Goal: Task Accomplishment & Management: Use online tool/utility

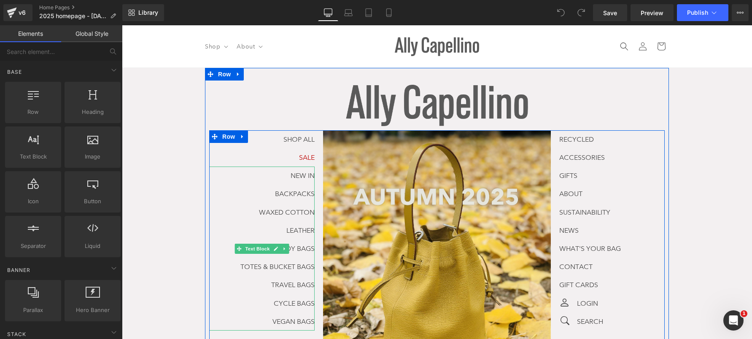
click at [258, 174] on p "NEW IN" at bounding box center [261, 176] width 105 height 18
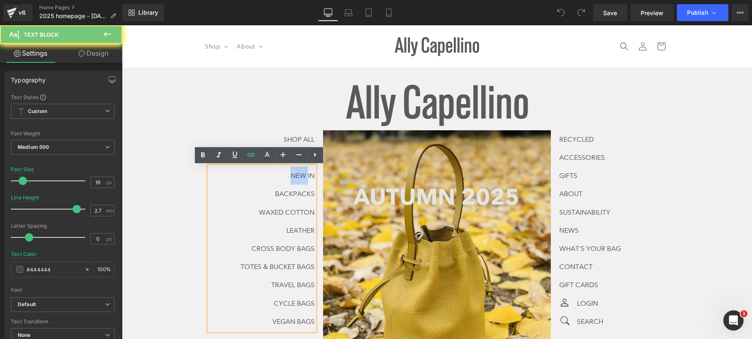
click at [274, 173] on p "NEW IN" at bounding box center [261, 176] width 105 height 18
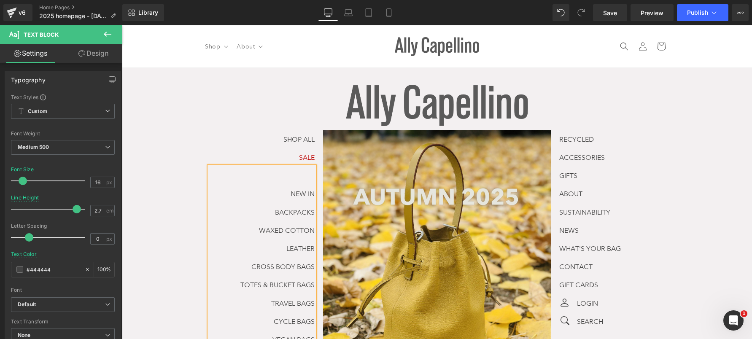
click at [297, 173] on p at bounding box center [261, 176] width 105 height 18
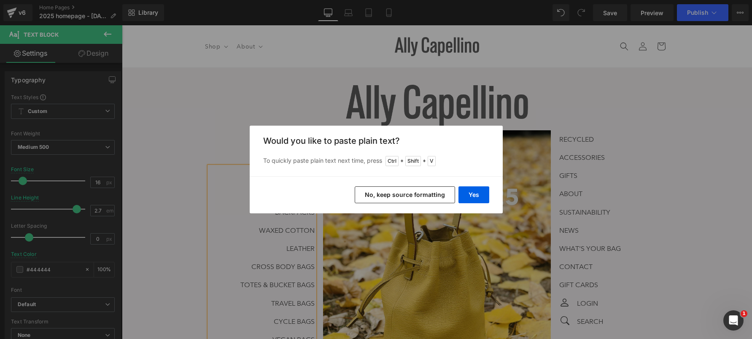
click at [0, 0] on button "No, keep source formatting" at bounding box center [0, 0] width 0 height 0
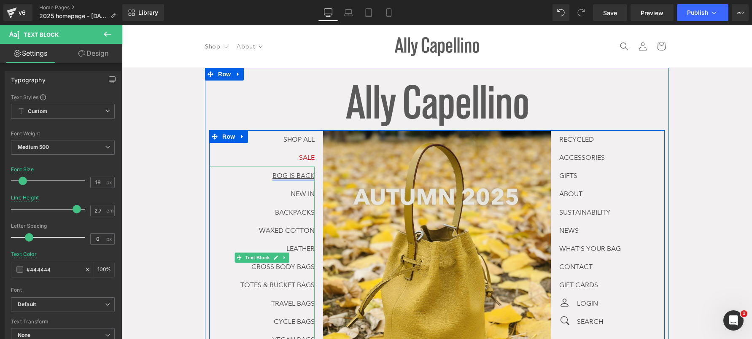
click at [281, 177] on link "BOG IS BACK" at bounding box center [293, 176] width 42 height 8
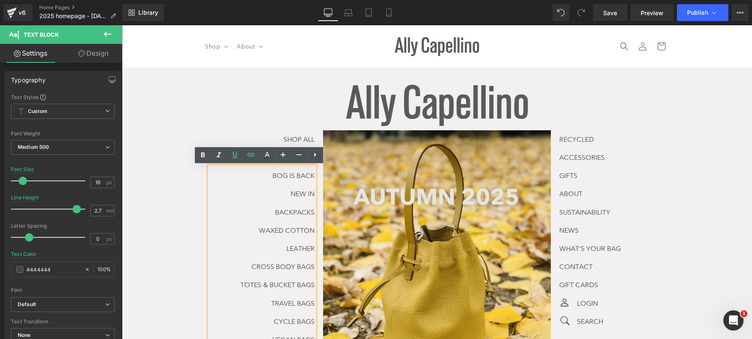
click at [248, 241] on p "LEATHER" at bounding box center [261, 249] width 105 height 18
click at [311, 192] on link "NEW IN" at bounding box center [303, 194] width 24 height 8
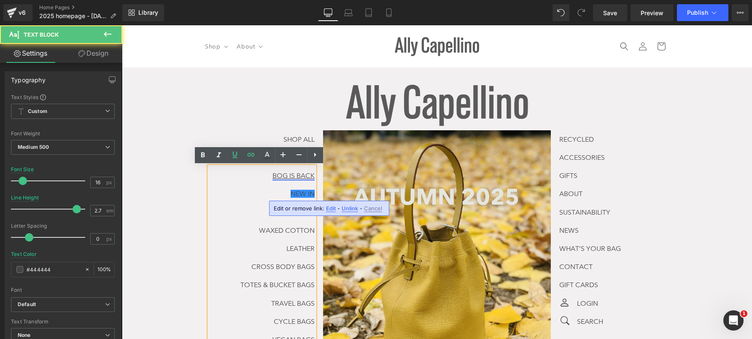
click at [280, 173] on link "BOG IS BACK" at bounding box center [293, 176] width 42 height 8
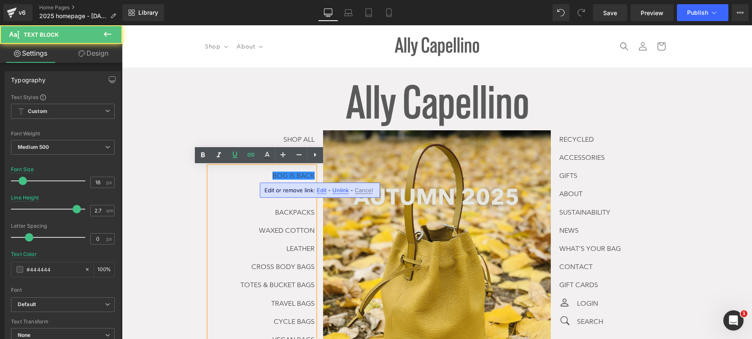
click at [224, 208] on p "BACKPACKS" at bounding box center [261, 212] width 105 height 18
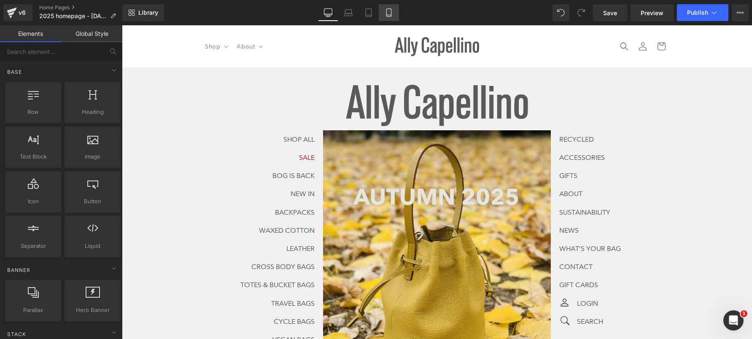
click at [391, 13] on icon at bounding box center [389, 12] width 8 height 8
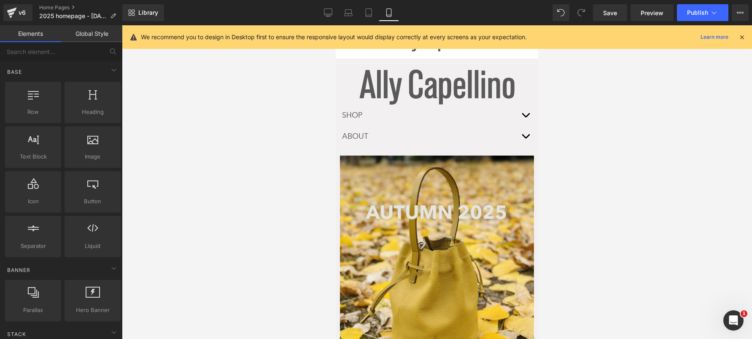
click at [473, 140] on div "ABOUT Text Block" at bounding box center [437, 136] width 194 height 21
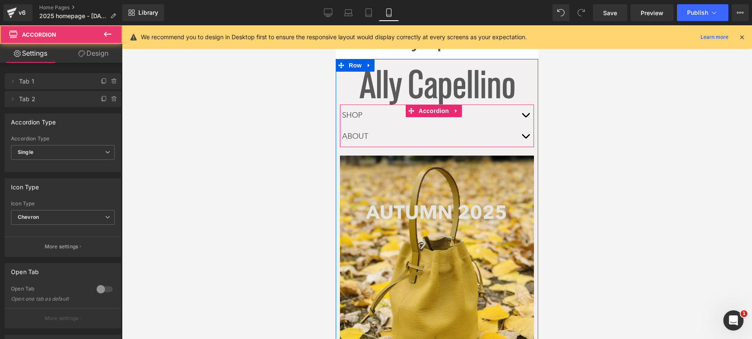
click at [525, 112] on button "button" at bounding box center [525, 115] width 17 height 21
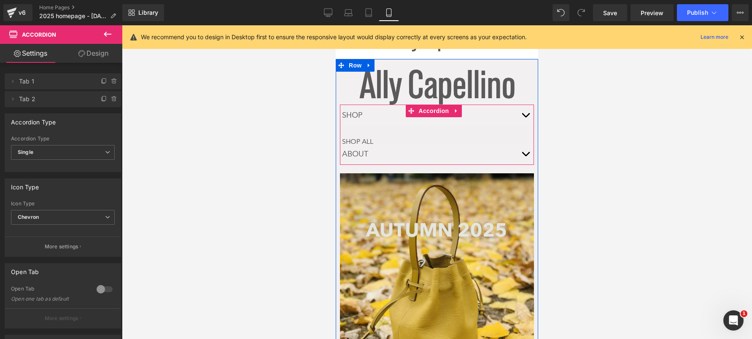
click at [518, 116] on button "button" at bounding box center [525, 115] width 17 height 21
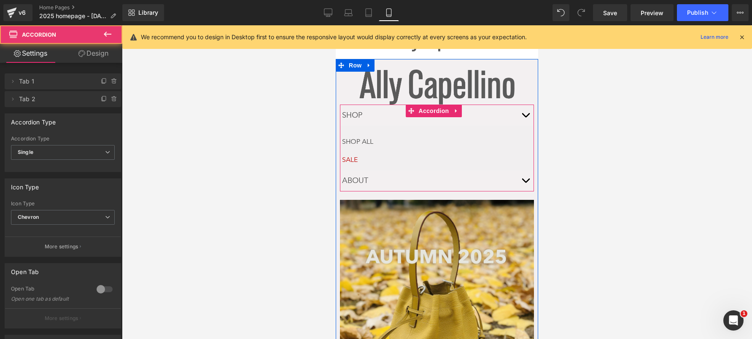
click at [518, 116] on button "button" at bounding box center [525, 115] width 17 height 21
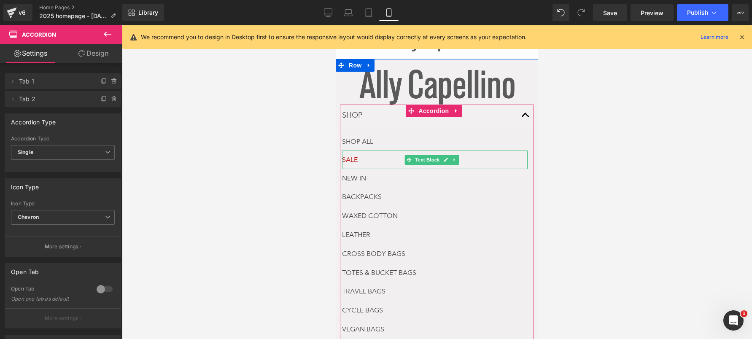
click at [389, 157] on p "SALE" at bounding box center [435, 160] width 186 height 18
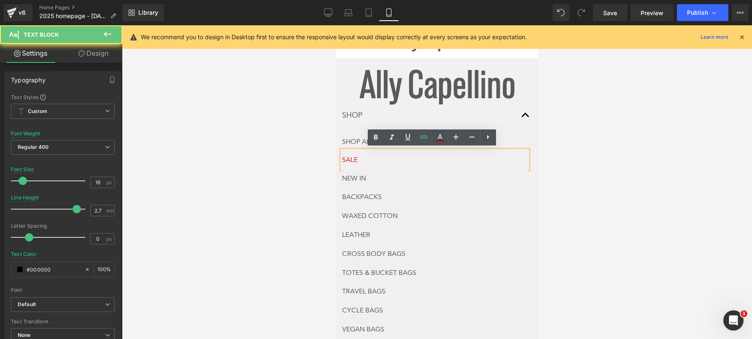
click at [389, 157] on p "SALE" at bounding box center [435, 160] width 186 height 18
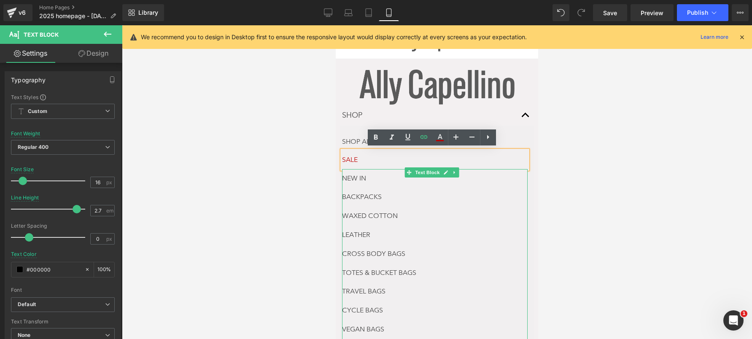
click at [377, 170] on p "NEW IN" at bounding box center [435, 178] width 186 height 19
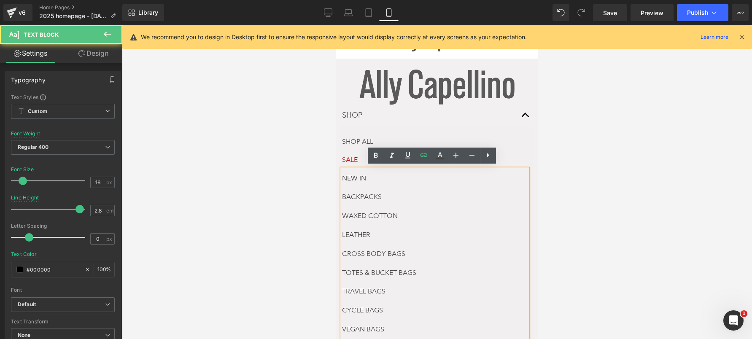
click at [377, 170] on p "NEW IN" at bounding box center [435, 178] width 186 height 19
click at [348, 180] on p "NEW IN" at bounding box center [435, 178] width 186 height 19
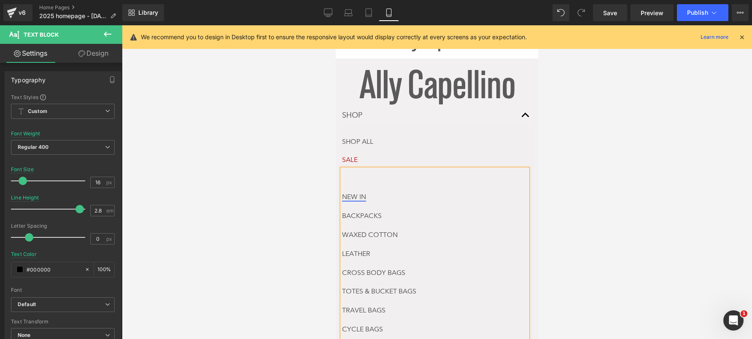
click at [352, 197] on link "NEW IN" at bounding box center [354, 197] width 24 height 8
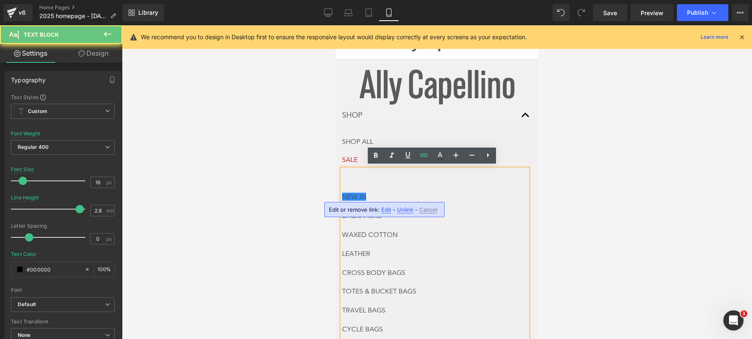
click at [352, 174] on p at bounding box center [435, 178] width 186 height 19
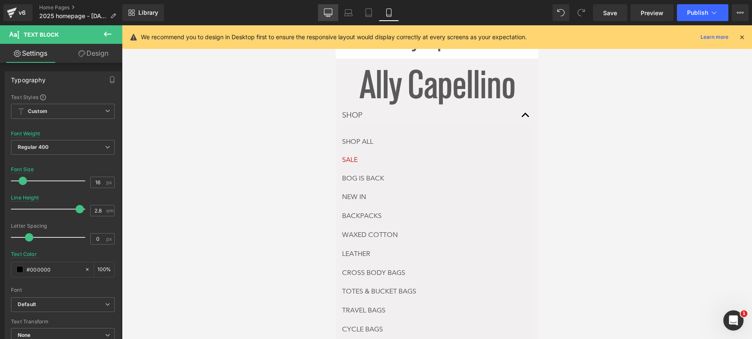
click at [327, 15] on icon at bounding box center [328, 12] width 8 height 6
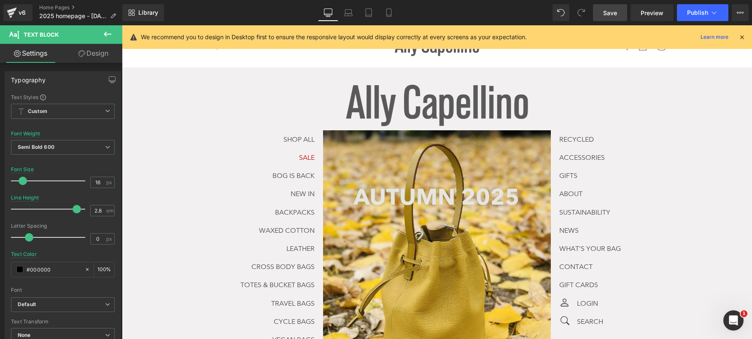
click at [610, 17] on span "Save" at bounding box center [610, 12] width 14 height 9
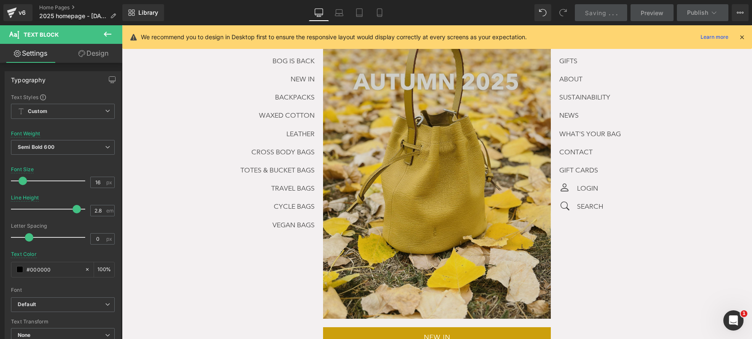
scroll to position [108, 0]
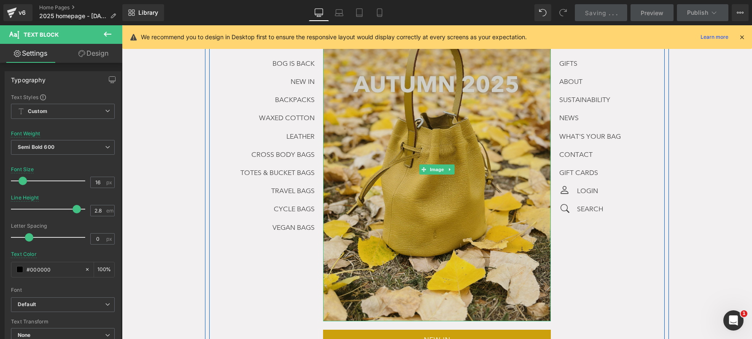
click at [382, 125] on img at bounding box center [437, 170] width 228 height 304
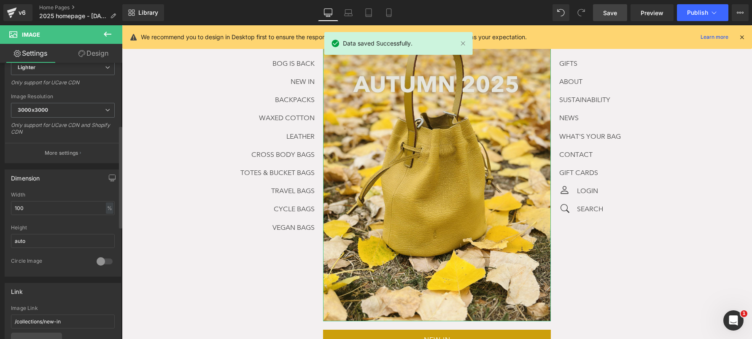
scroll to position [169, 0]
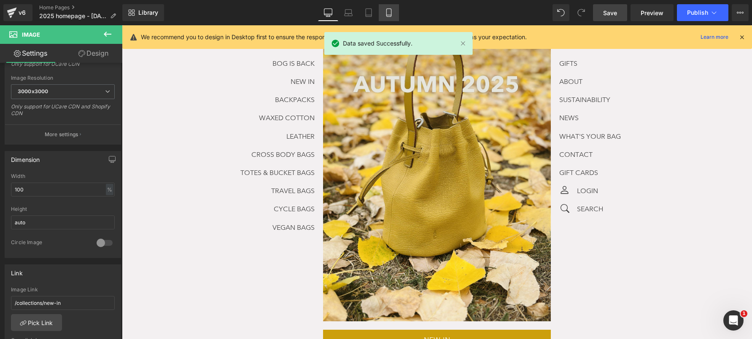
click at [389, 7] on link "Mobile" at bounding box center [389, 12] width 20 height 17
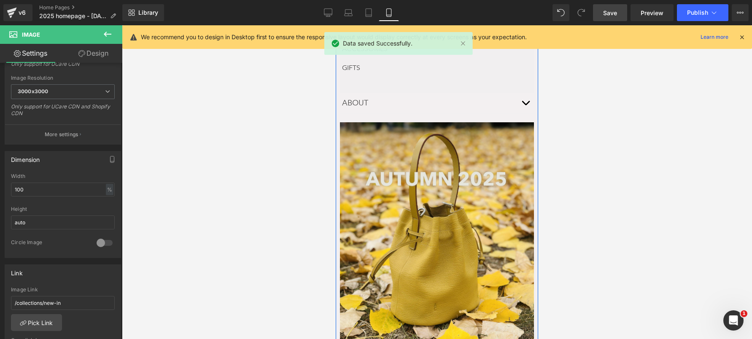
scroll to position [333, 0]
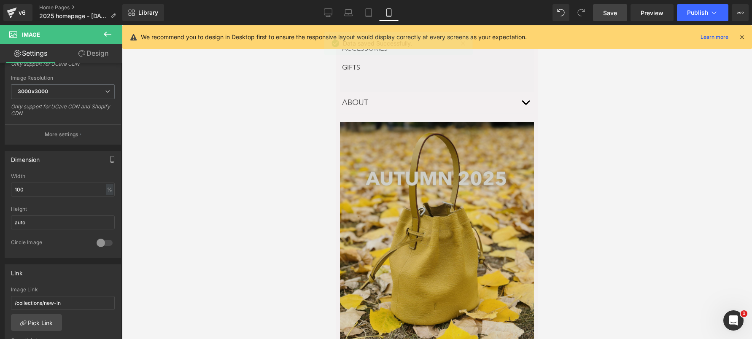
click at [413, 195] on img at bounding box center [437, 251] width 194 height 259
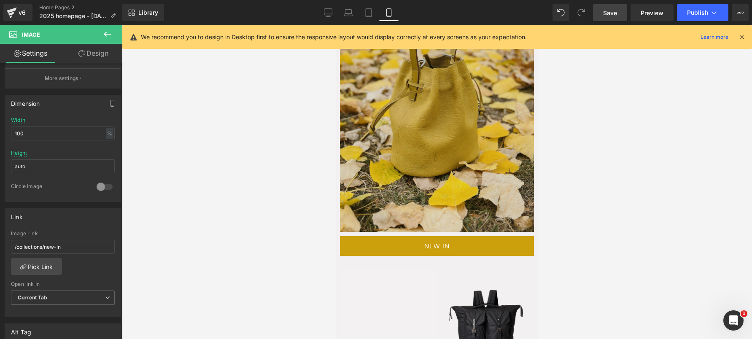
scroll to position [558, 0]
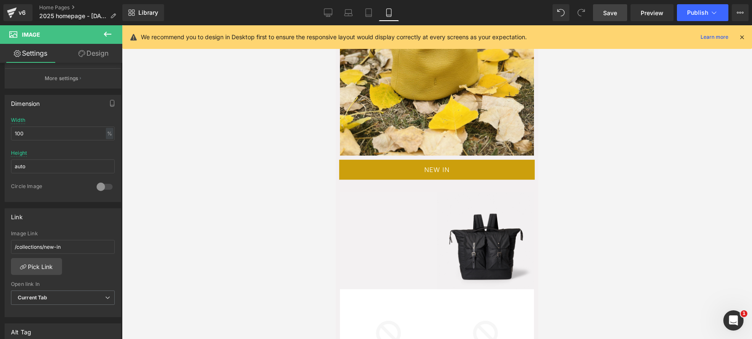
click at [371, 161] on link at bounding box center [366, 166] width 9 height 10
click at [326, 18] on link "Desktop" at bounding box center [328, 12] width 20 height 17
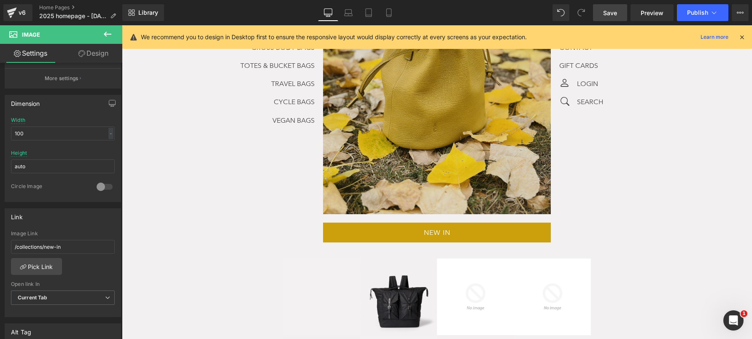
scroll to position [221, 0]
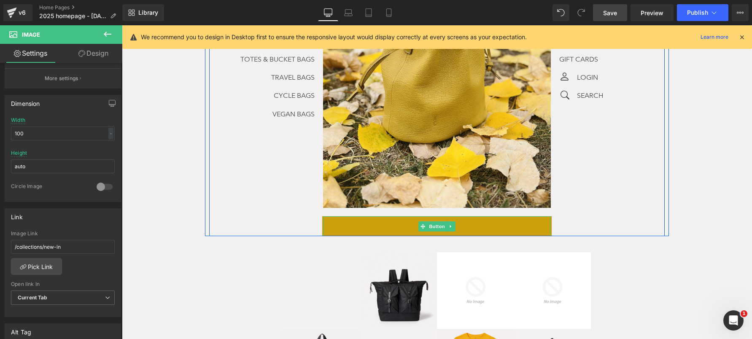
click at [408, 219] on link "NEW IN" at bounding box center [436, 226] width 229 height 20
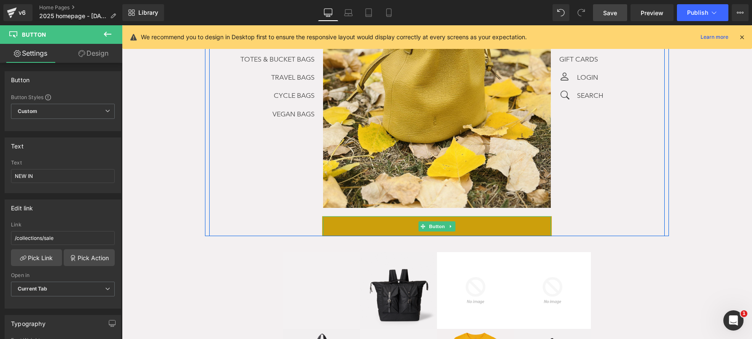
click at [359, 223] on link "NEW IN" at bounding box center [436, 226] width 229 height 20
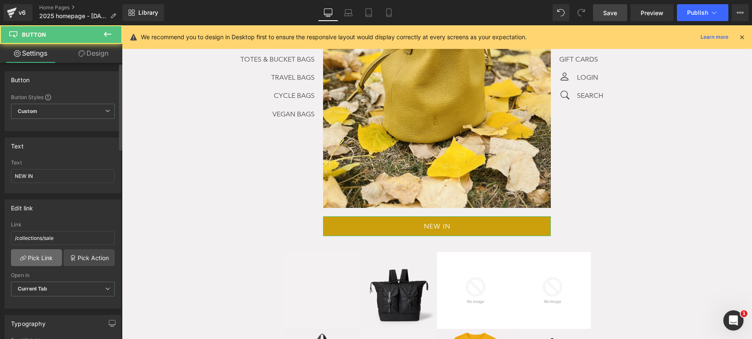
click at [46, 257] on link "Pick Link" at bounding box center [36, 257] width 51 height 17
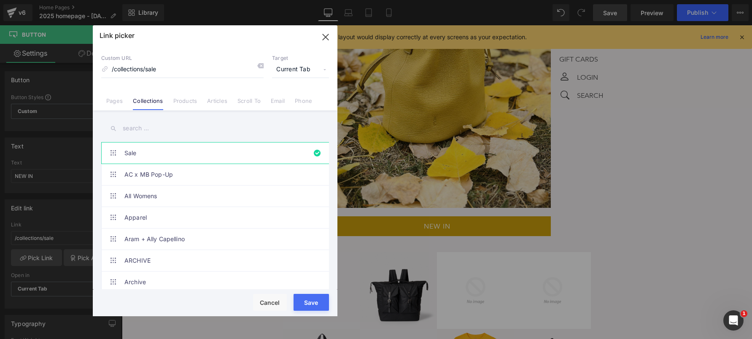
click at [148, 135] on input "text" at bounding box center [215, 128] width 228 height 19
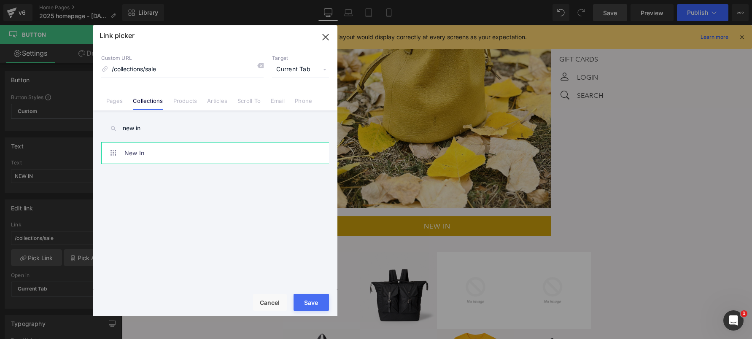
type input "new in"
click at [177, 161] on link "New In" at bounding box center [217, 153] width 186 height 21
click at [300, 305] on button "Save" at bounding box center [311, 302] width 35 height 17
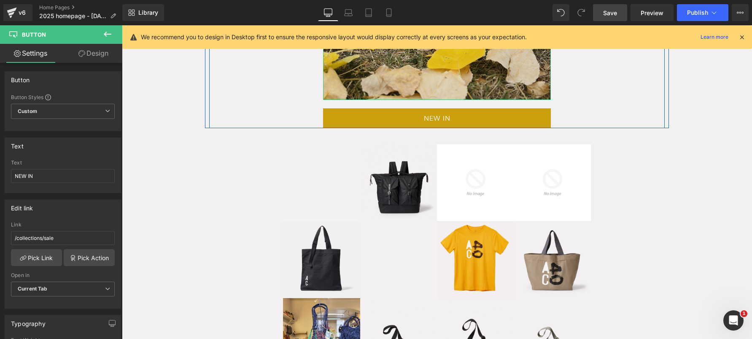
scroll to position [334, 0]
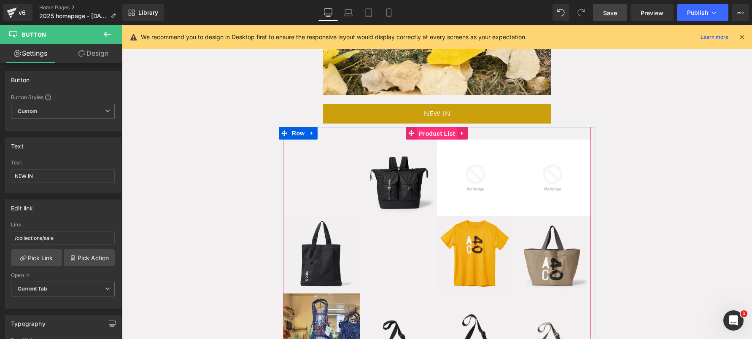
click at [428, 133] on span "Product List" at bounding box center [437, 133] width 40 height 13
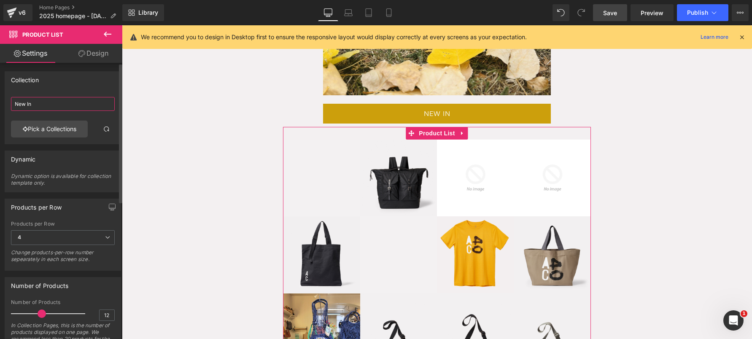
click at [51, 105] on input "New In" at bounding box center [63, 104] width 104 height 14
click at [47, 127] on link "Pick a Collections" at bounding box center [49, 129] width 77 height 17
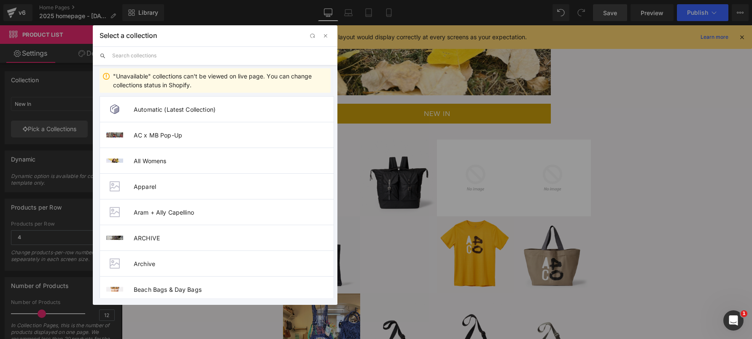
click at [0, 0] on input "text" at bounding box center [0, 0] width 0 height 0
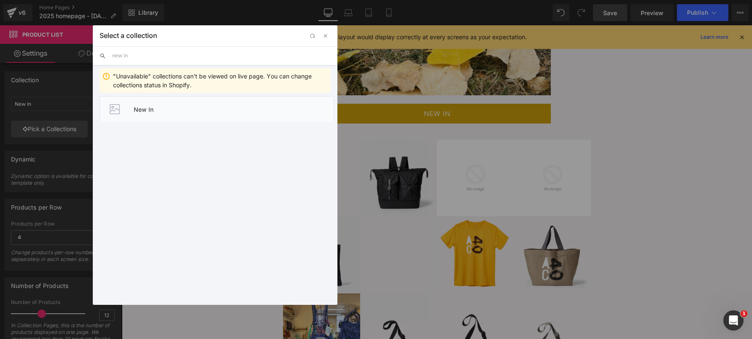
type input "new in"
click at [0, 0] on li "New In" at bounding box center [0, 0] width 0 height 0
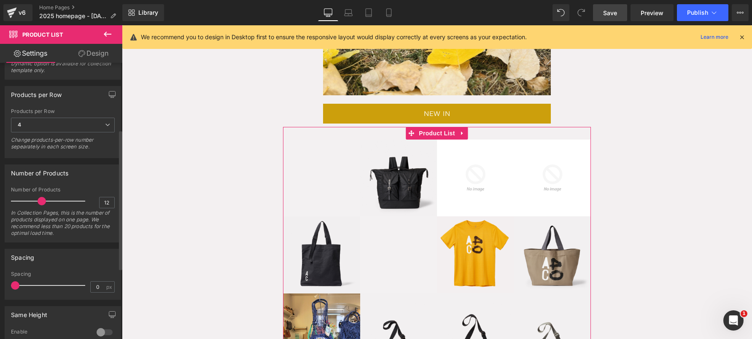
scroll to position [272, 0]
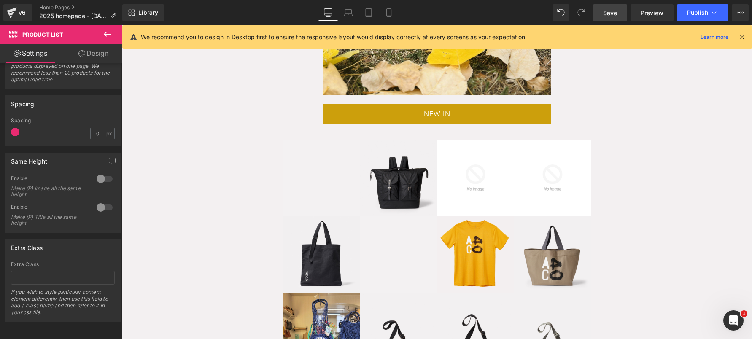
click at [619, 12] on link "Save" at bounding box center [610, 12] width 34 height 17
